Goal: Task Accomplishment & Management: Use online tool/utility

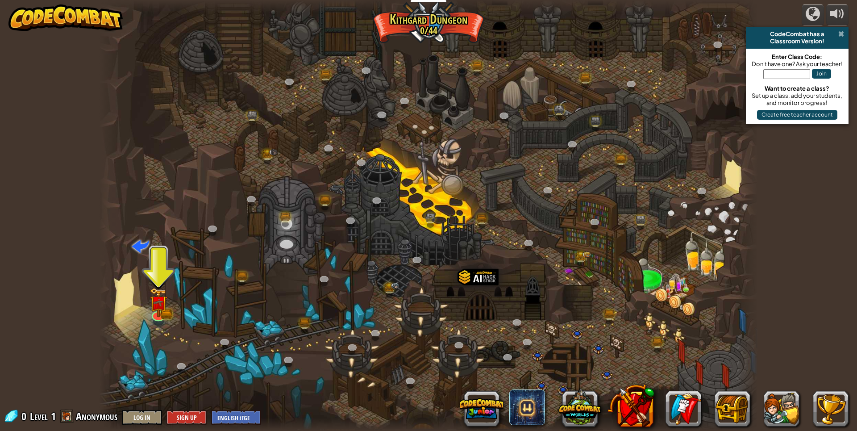
click at [839, 33] on span at bounding box center [841, 33] width 6 height 7
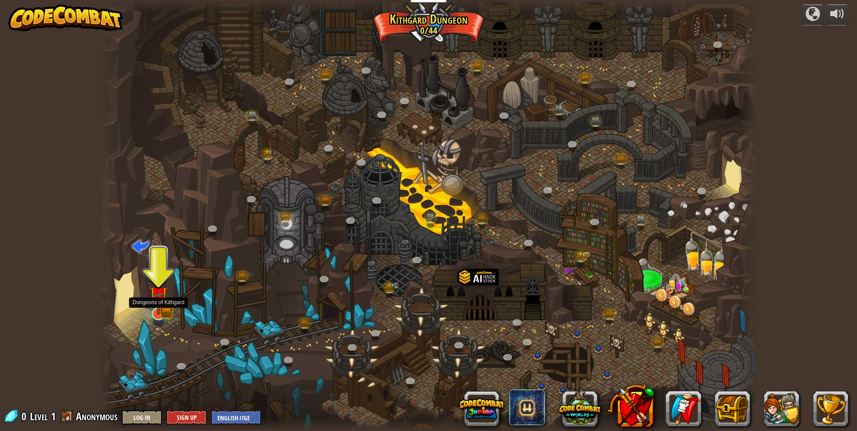
click at [161, 305] on img at bounding box center [159, 295] width 18 height 39
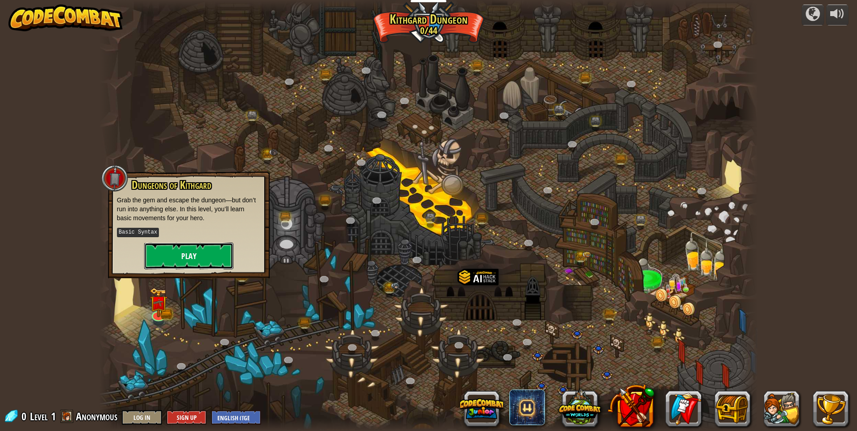
click at [179, 257] on button "Play" at bounding box center [188, 255] width 89 height 27
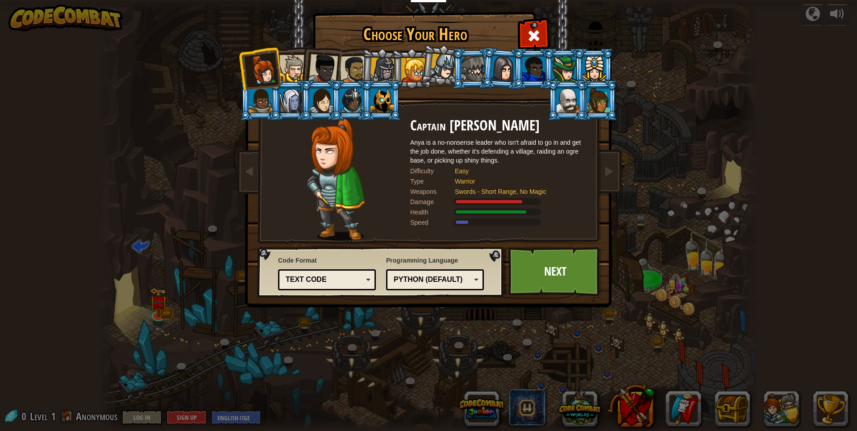
click at [471, 62] on div at bounding box center [472, 69] width 23 height 24
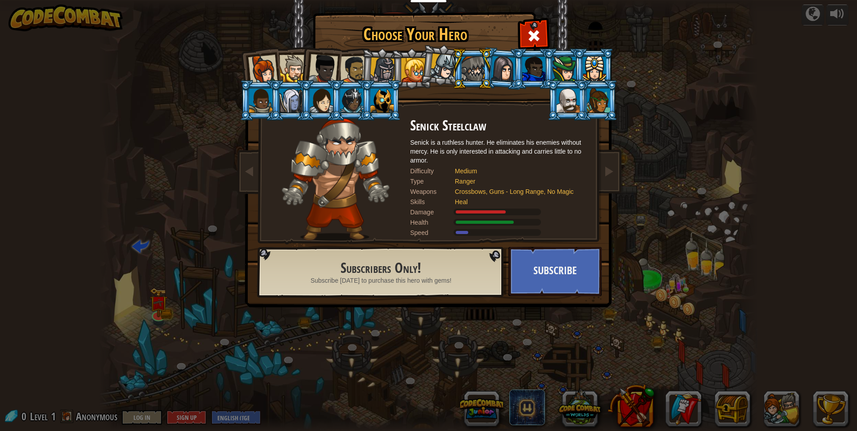
click at [294, 68] on div at bounding box center [292, 68] width 27 height 27
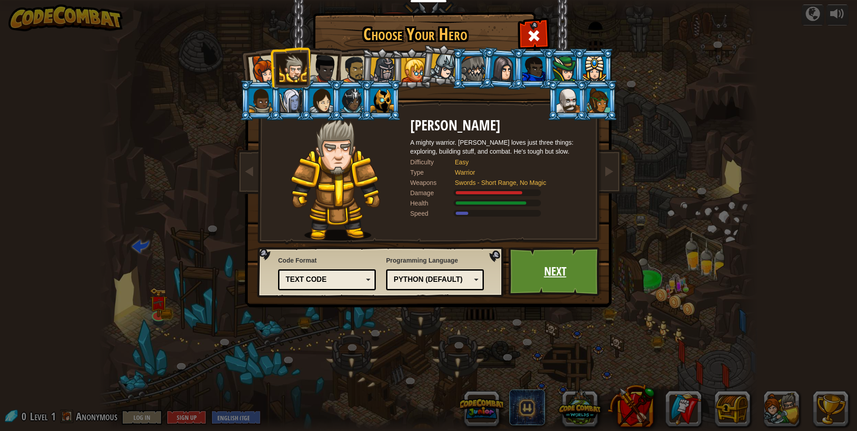
click at [534, 281] on link "Next" at bounding box center [554, 271] width 93 height 49
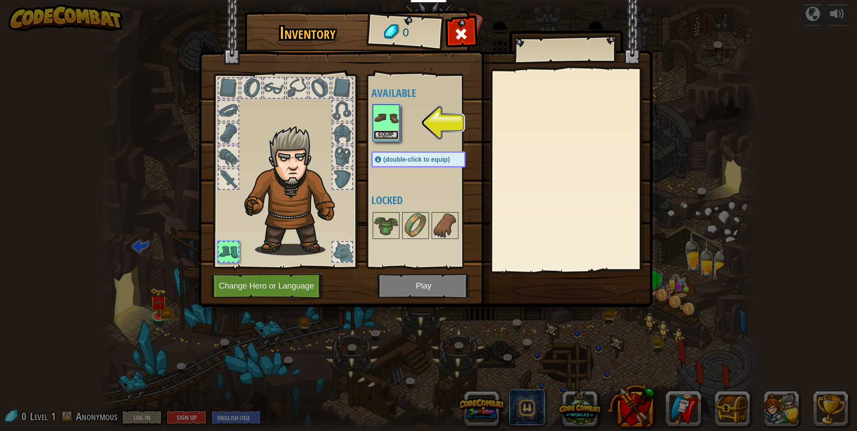
click at [388, 135] on button "Equip" at bounding box center [386, 134] width 25 height 9
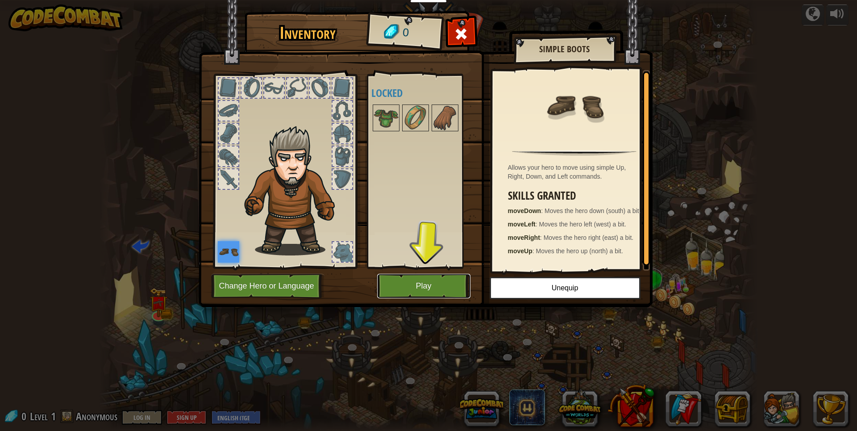
click at [423, 288] on button "Play" at bounding box center [423, 286] width 93 height 25
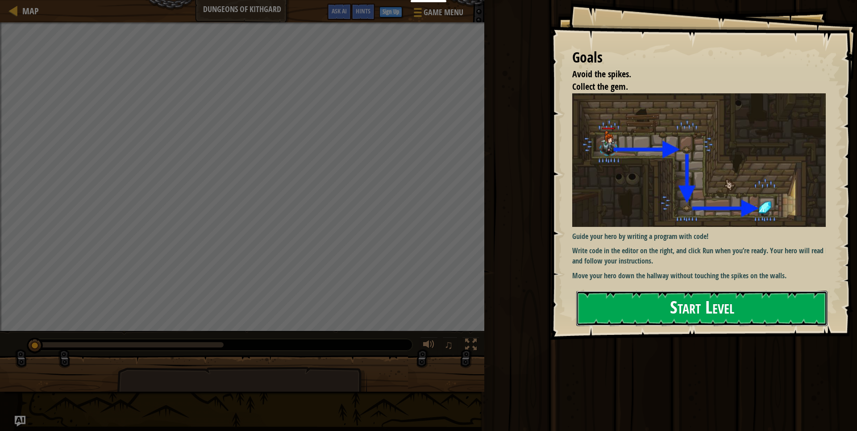
click at [607, 308] on button "Start Level" at bounding box center [701, 308] width 251 height 35
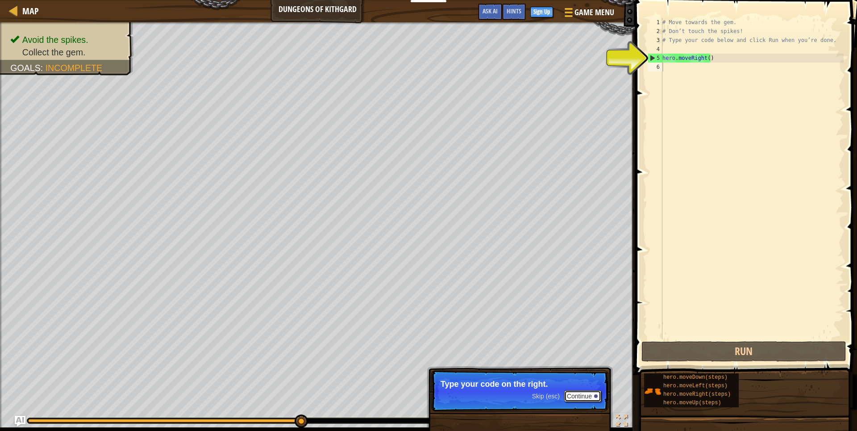
click at [576, 396] on button "Continue" at bounding box center [582, 396] width 37 height 12
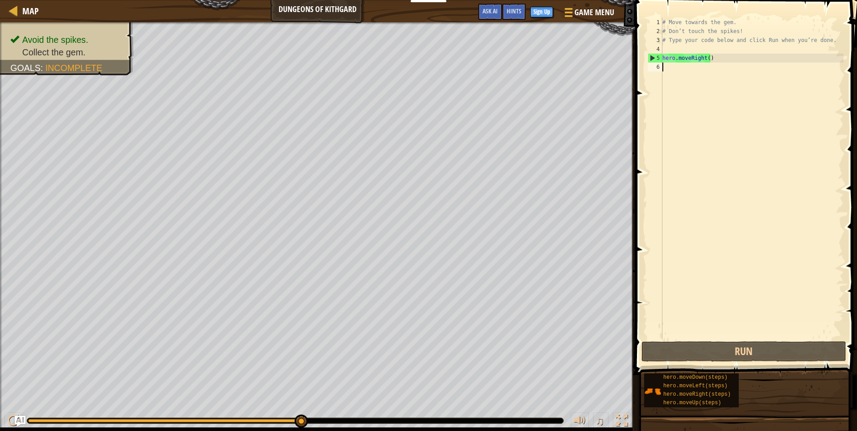
drag, startPoint x: 301, startPoint y: 420, endPoint x: 555, endPoint y: 417, distance: 254.0
click at [561, 417] on div "♫" at bounding box center [317, 418] width 635 height 27
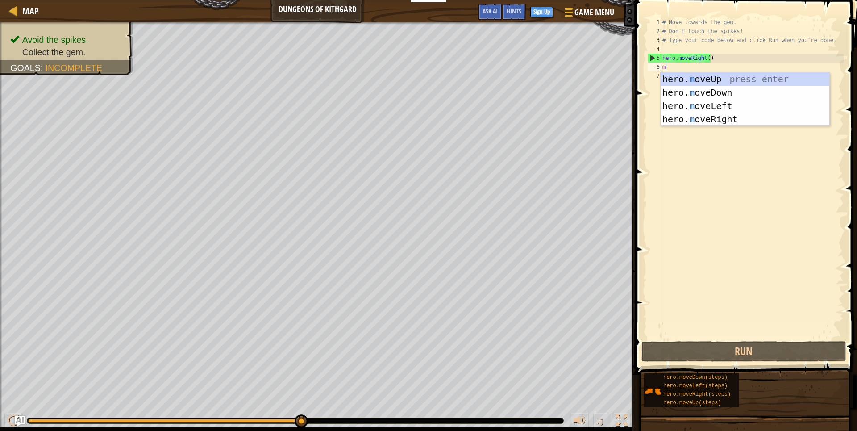
scroll to position [4, 0]
type textarea "mo"
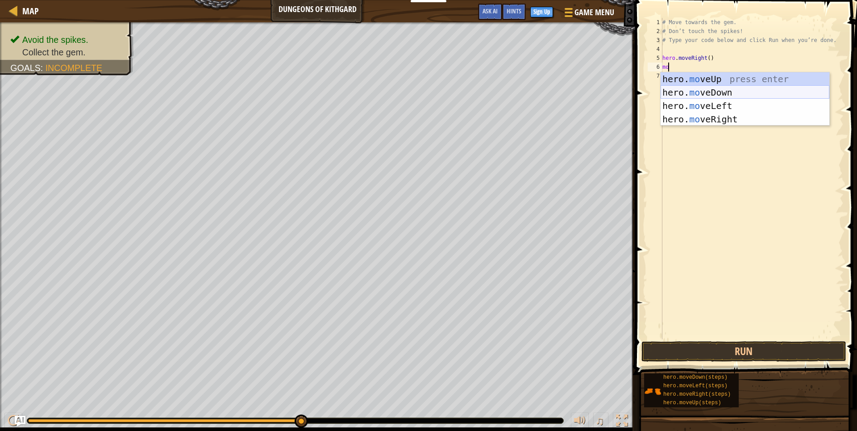
click at [694, 91] on div "hero. mo veUp press enter hero. mo veDown press enter hero. mo veLeft press ent…" at bounding box center [745, 112] width 169 height 80
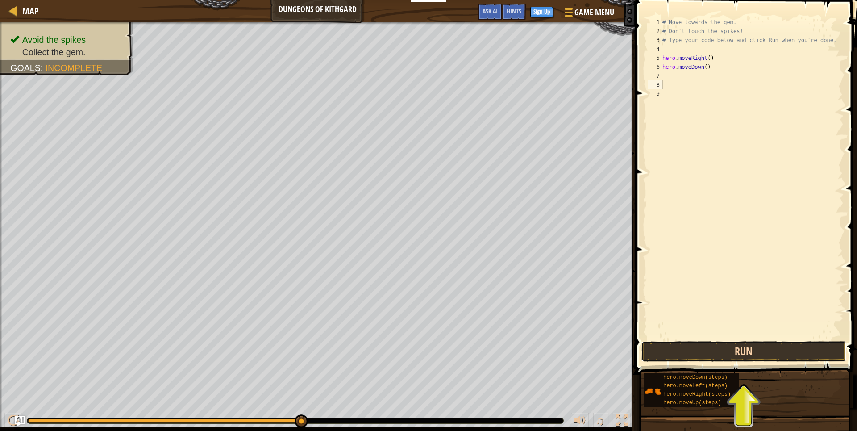
click at [722, 355] on button "Run" at bounding box center [743, 351] width 205 height 21
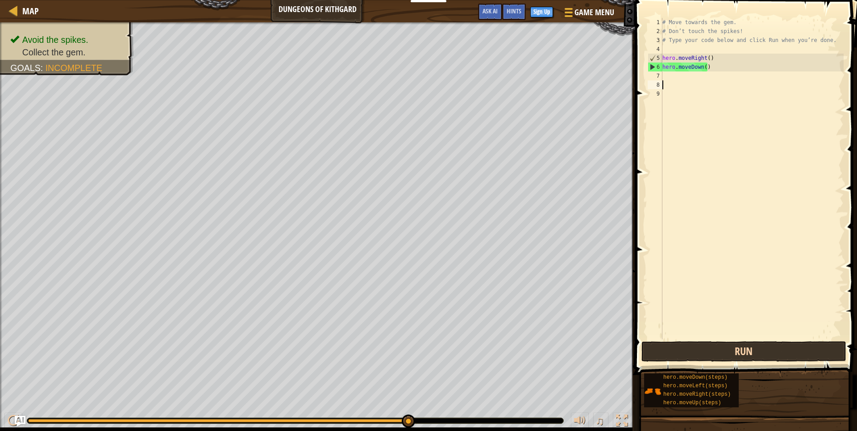
type textarea "h"
click at [745, 351] on button "Run" at bounding box center [743, 351] width 205 height 21
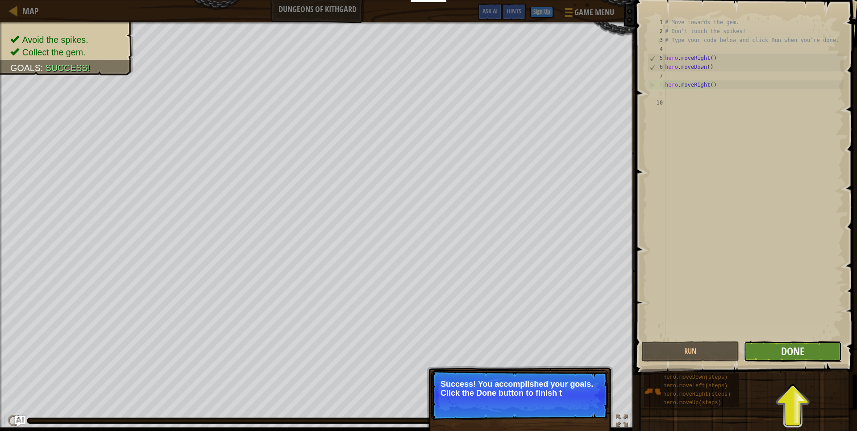
click at [776, 349] on button "Done" at bounding box center [793, 351] width 98 height 21
